Goal: Navigation & Orientation: Go to known website

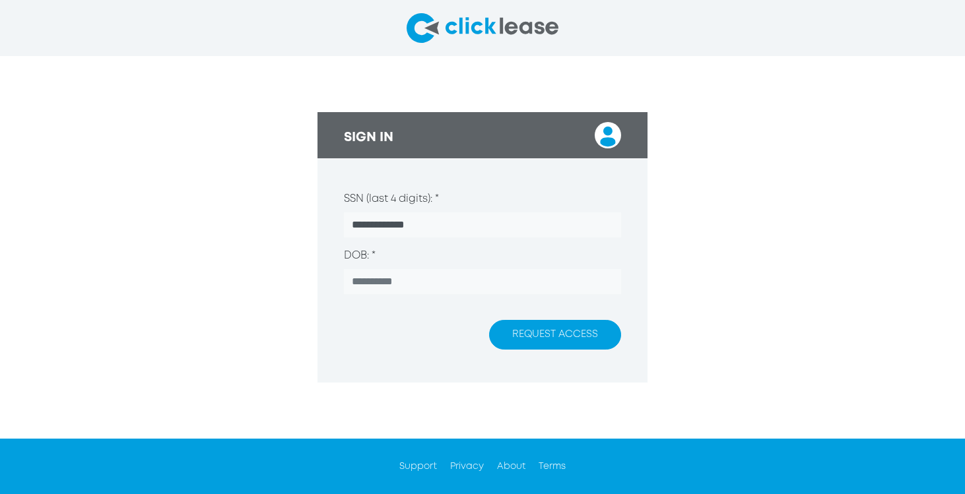
click at [443, 29] on img at bounding box center [483, 28] width 152 height 30
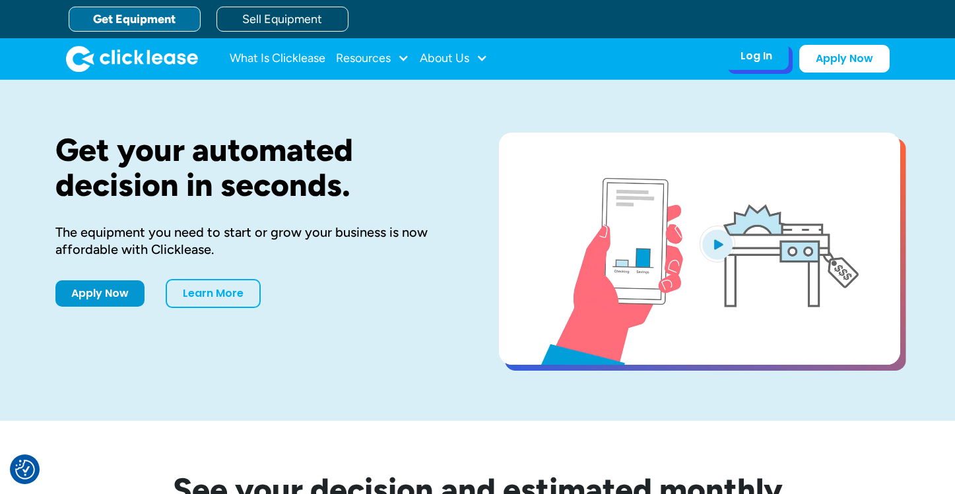
click at [725, 60] on div "Log In Account login I use Clicklease to get my equipment Partner Portal I offe…" at bounding box center [756, 56] width 65 height 28
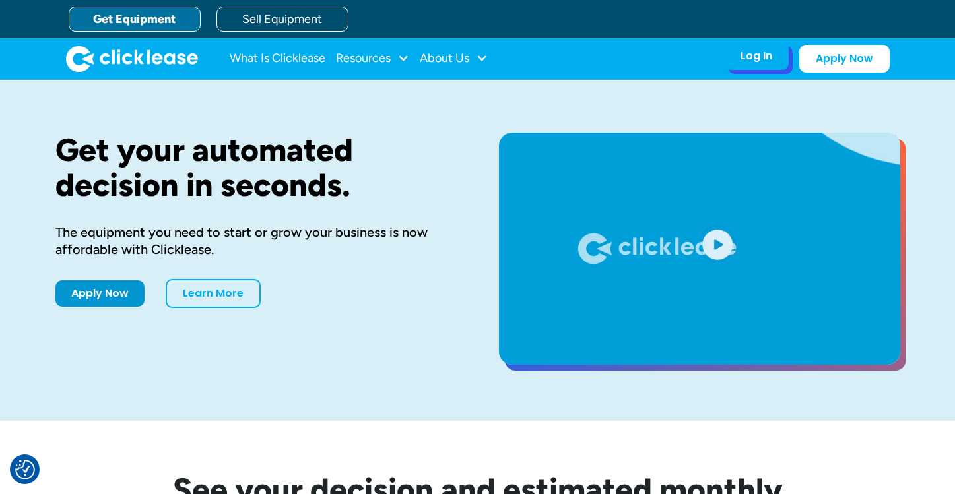
click at [747, 65] on div "Log In Account login I use Clicklease to get my equipment Partner Portal I offe…" at bounding box center [756, 56] width 65 height 28
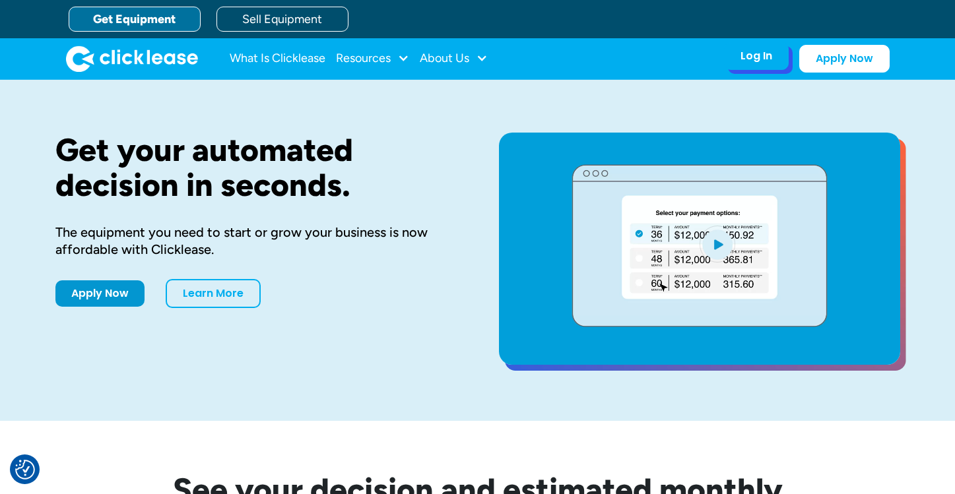
click at [759, 63] on div "Log In" at bounding box center [757, 56] width 32 height 13
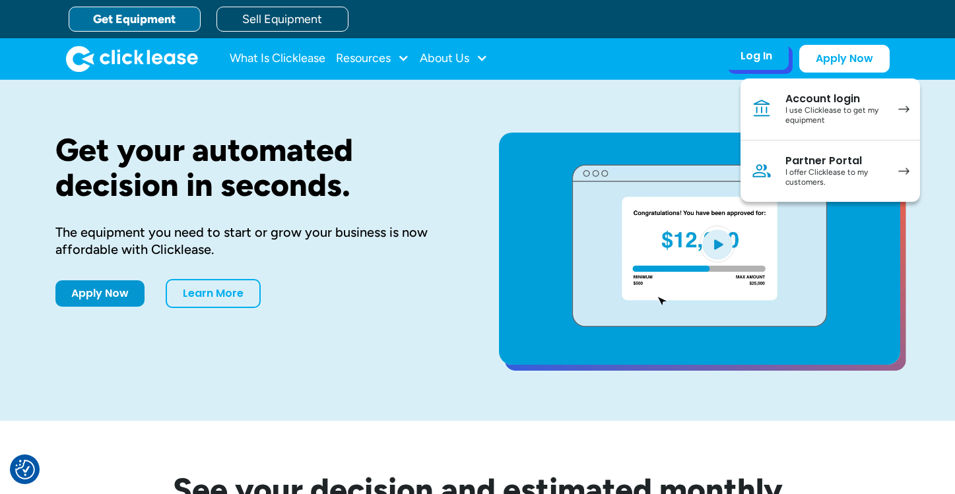
click at [803, 106] on div "I use Clicklease to get my equipment" at bounding box center [835, 116] width 100 height 20
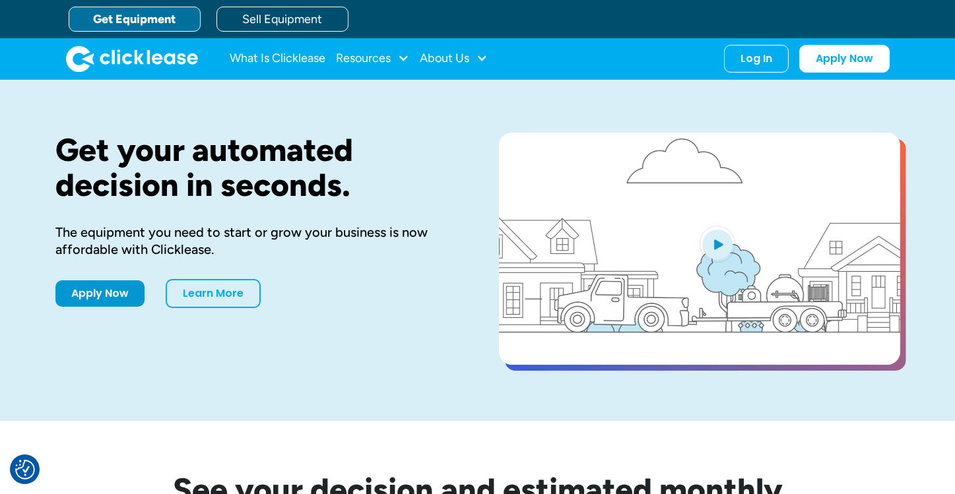
click at [451, 98] on div "Get your automated decision in seconds. The equipment you need to start or grow…" at bounding box center [477, 250] width 845 height 341
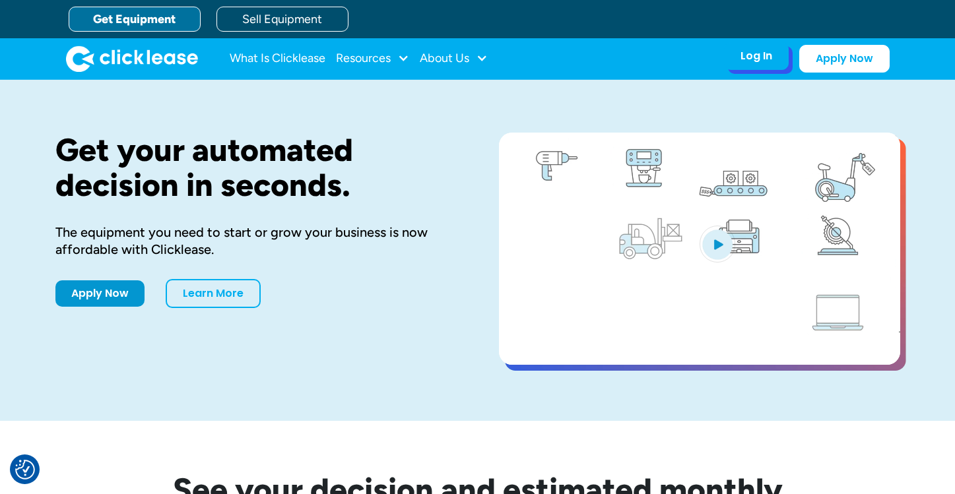
click at [756, 56] on div "Log In" at bounding box center [757, 56] width 32 height 13
